Goal: Find specific page/section: Find specific page/section

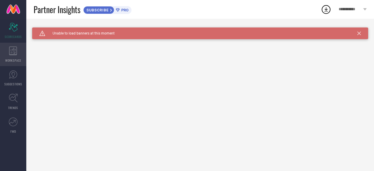
click at [13, 49] on icon at bounding box center [13, 51] width 8 height 9
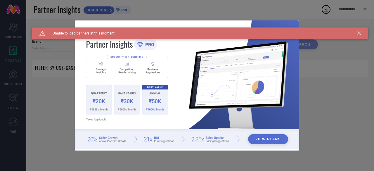
type input "1 STOP FASHION"
type input "All"
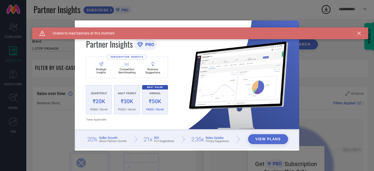
click at [361, 30] on div "Caution Created with Sketch. Unable to load banners at this moment" at bounding box center [200, 33] width 336 height 12
click at [359, 32] on icon at bounding box center [360, 34] width 4 height 4
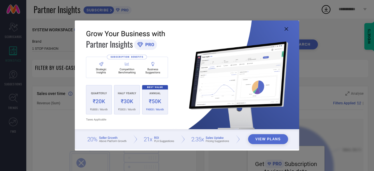
click at [285, 28] on icon at bounding box center [287, 29] width 4 height 4
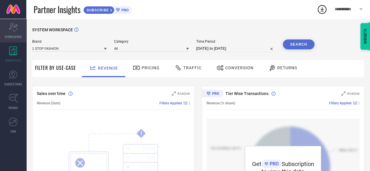
click at [17, 27] on icon "Scorecard" at bounding box center [13, 27] width 9 height 9
